Goal: Transaction & Acquisition: Purchase product/service

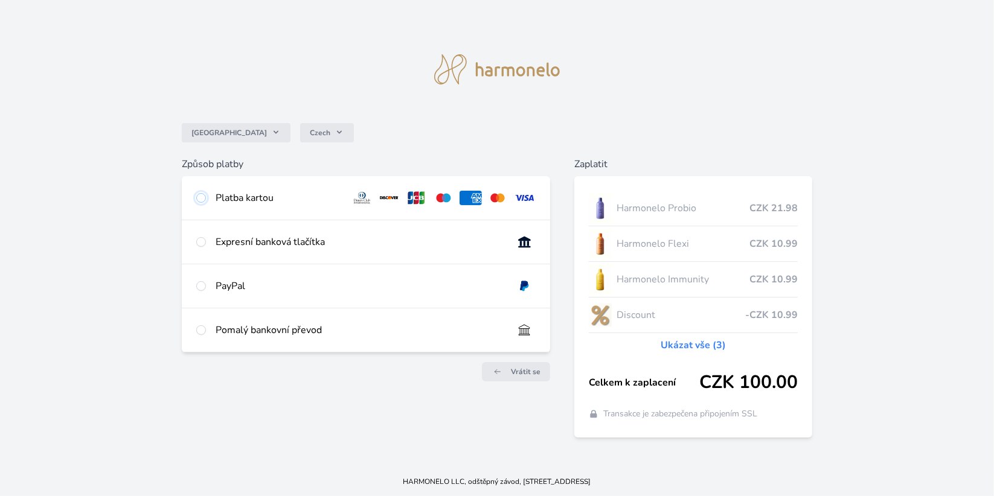
click at [199, 202] on input "radio" at bounding box center [201, 198] width 10 height 10
radio input "true"
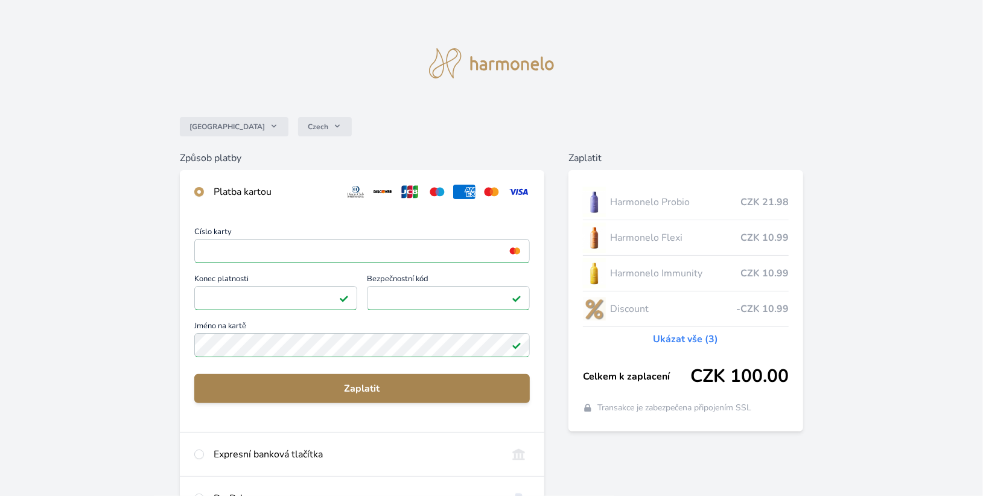
click at [347, 386] on span "Zaplatit" at bounding box center [362, 388] width 316 height 14
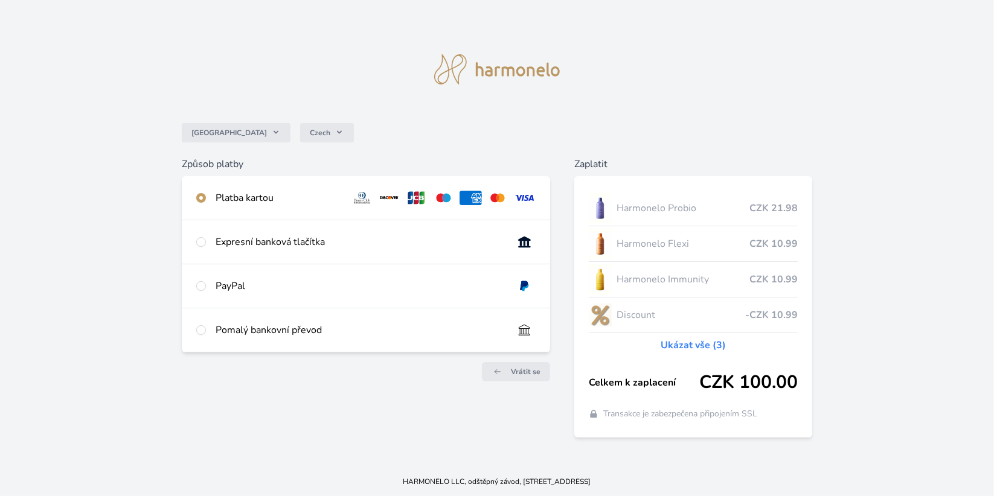
click at [924, 63] on div "Česko Czech Způsob platby Platba kartou Číslo karty <p>Your browser does not su…" at bounding box center [497, 233] width 994 height 467
